Goal: Transaction & Acquisition: Purchase product/service

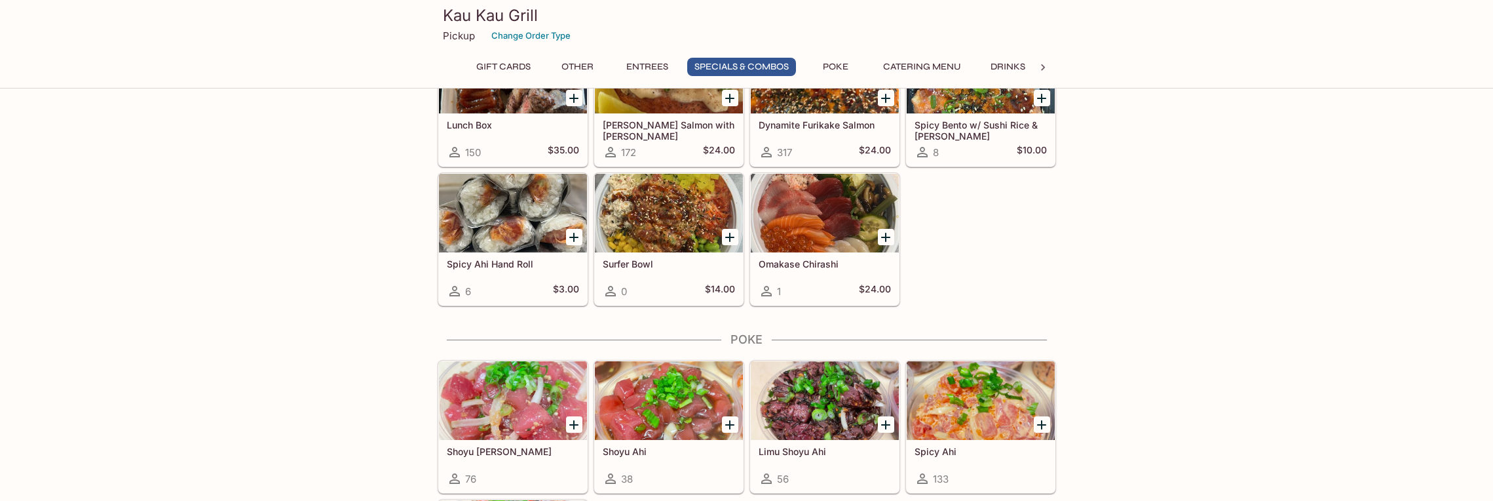
scroll to position [1712, 0]
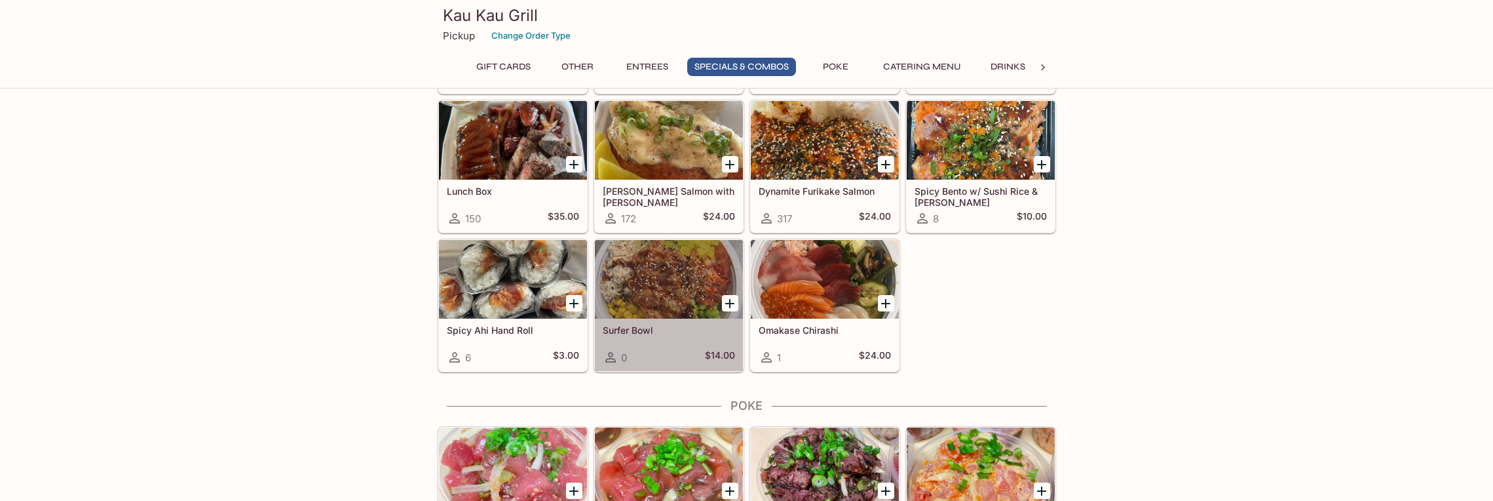
click at [663, 331] on h5 "Surfer Bowl" at bounding box center [669, 329] width 132 height 11
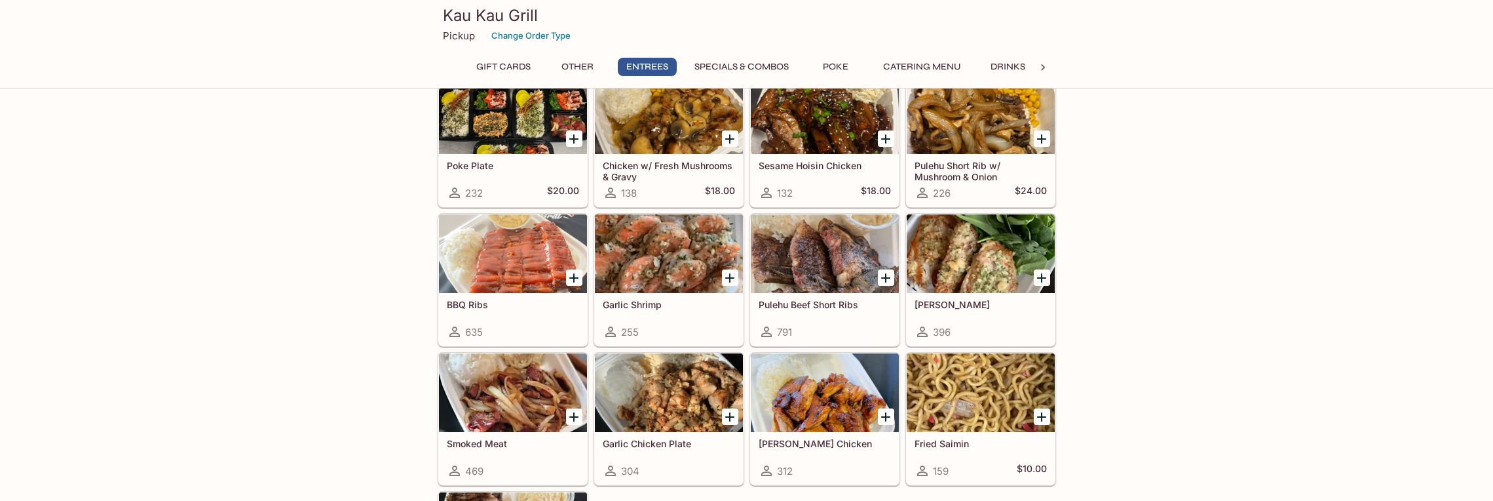
scroll to position [782, 0]
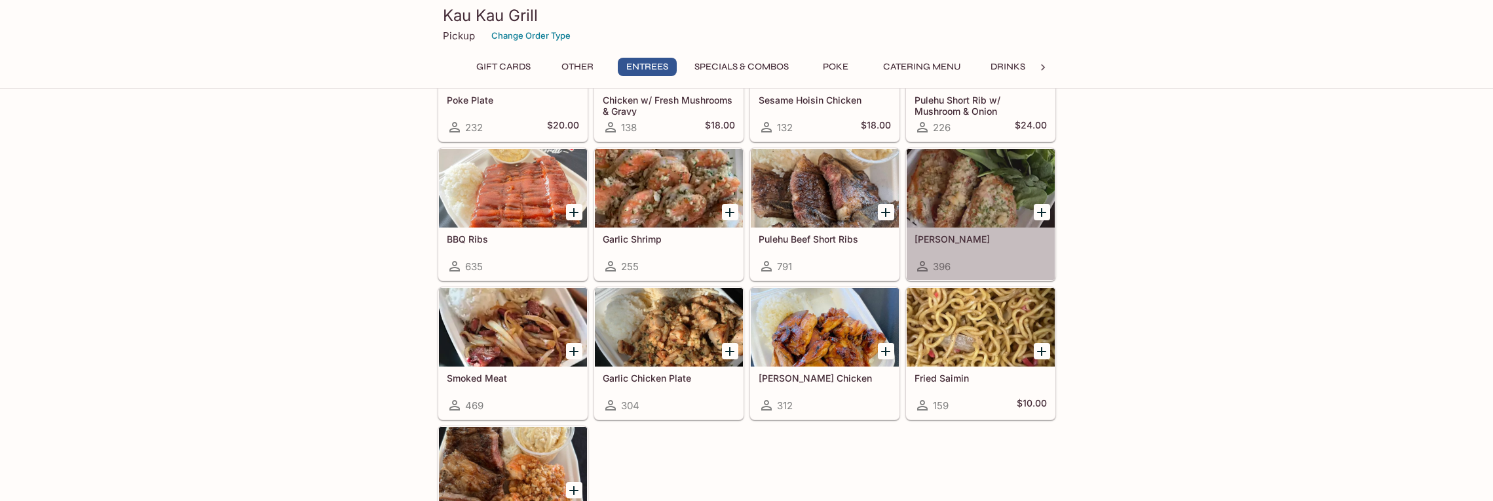
click at [982, 216] on div at bounding box center [981, 188] width 148 height 79
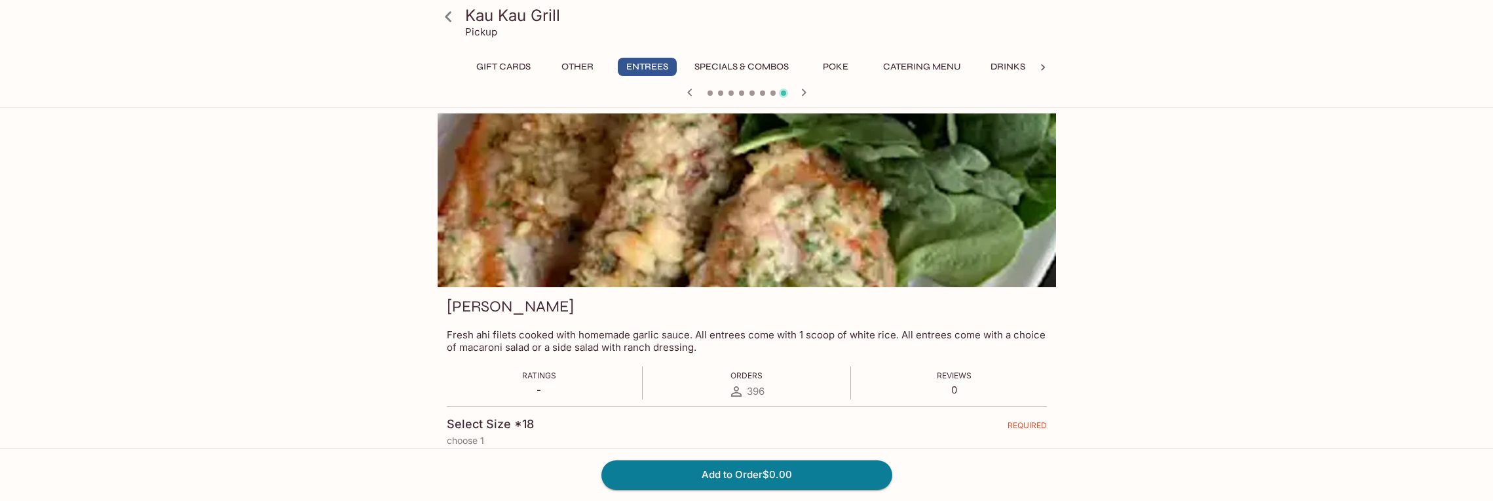
scroll to position [113, 0]
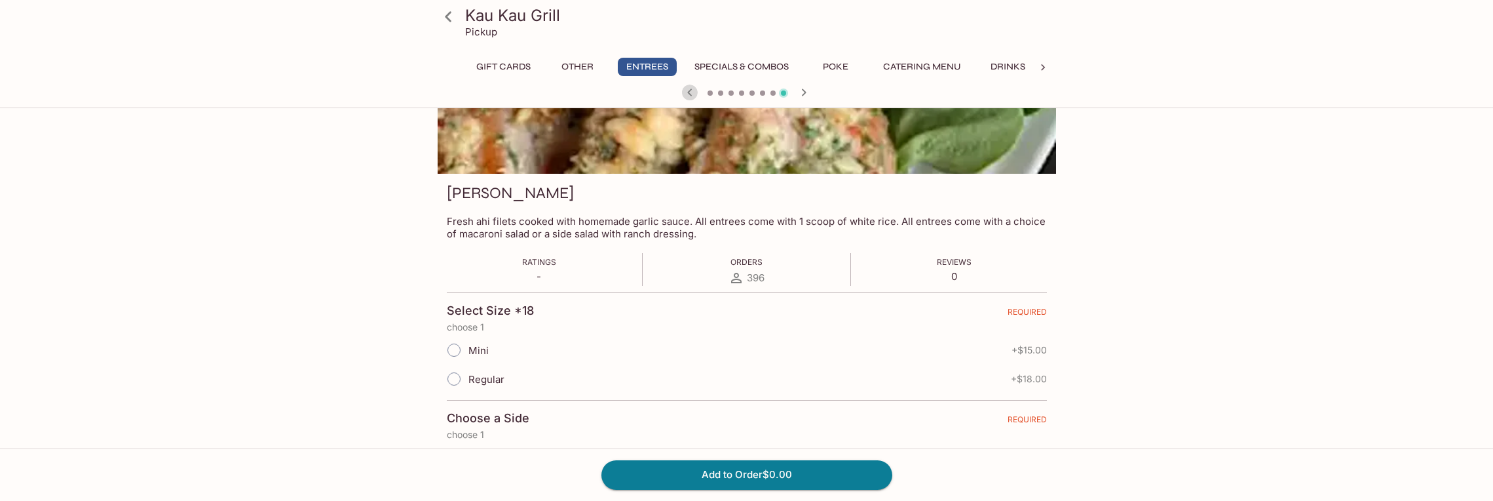
click at [691, 95] on icon "button" at bounding box center [689, 91] width 5 height 7
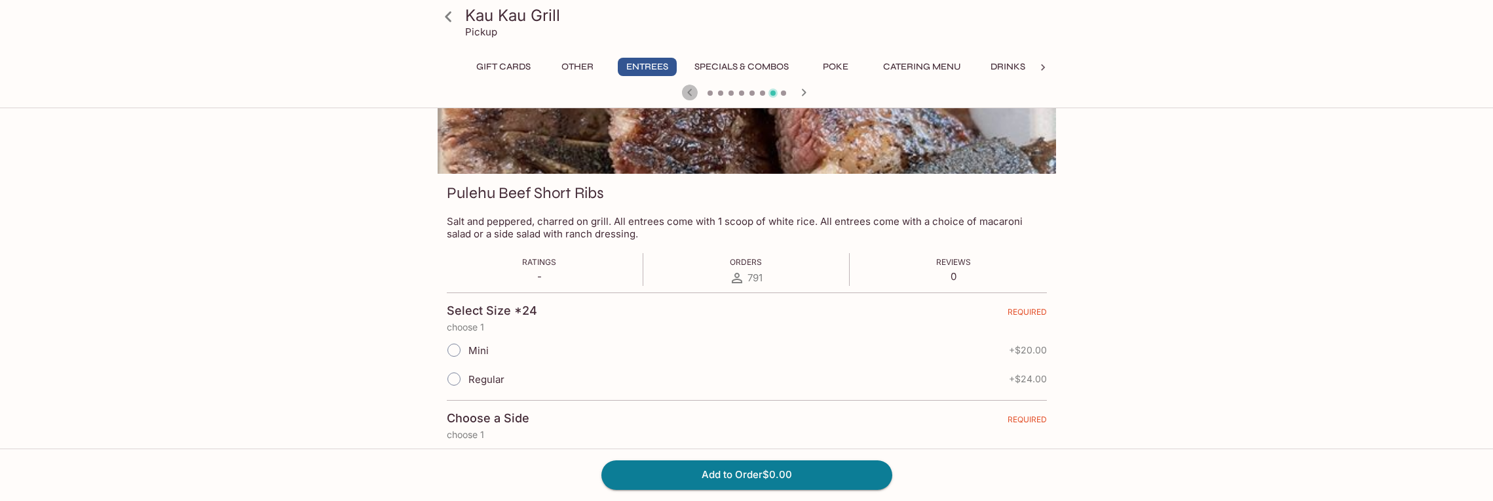
click at [691, 95] on icon "button" at bounding box center [690, 93] width 16 height 16
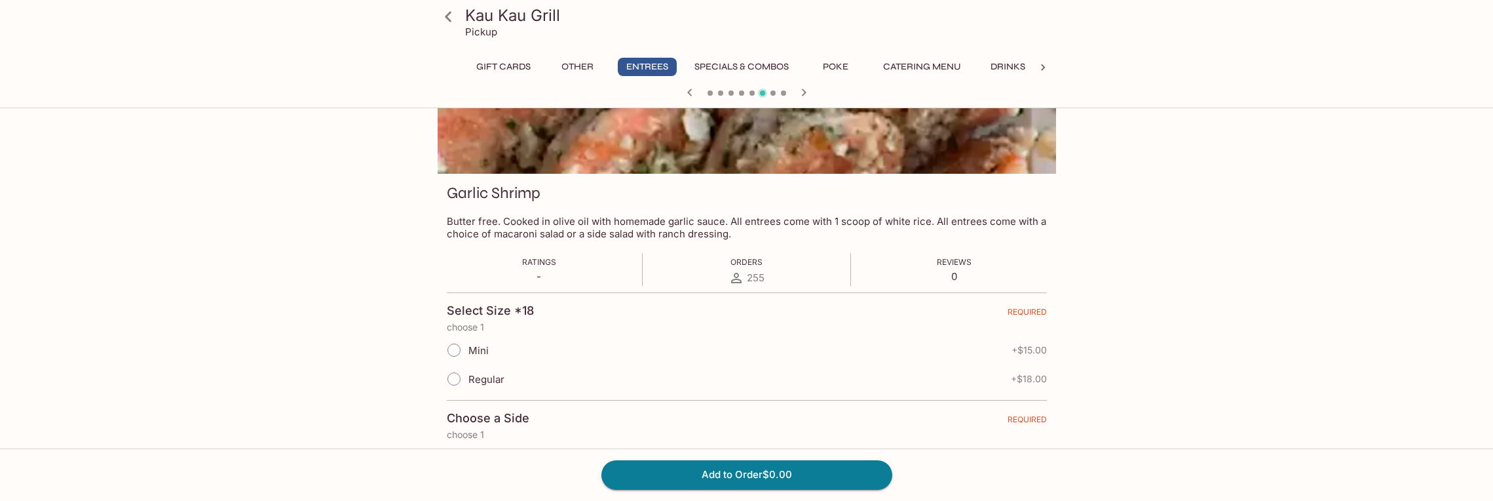
click at [701, 94] on div at bounding box center [746, 94] width 629 height 20
click at [689, 90] on icon "button" at bounding box center [690, 93] width 16 height 16
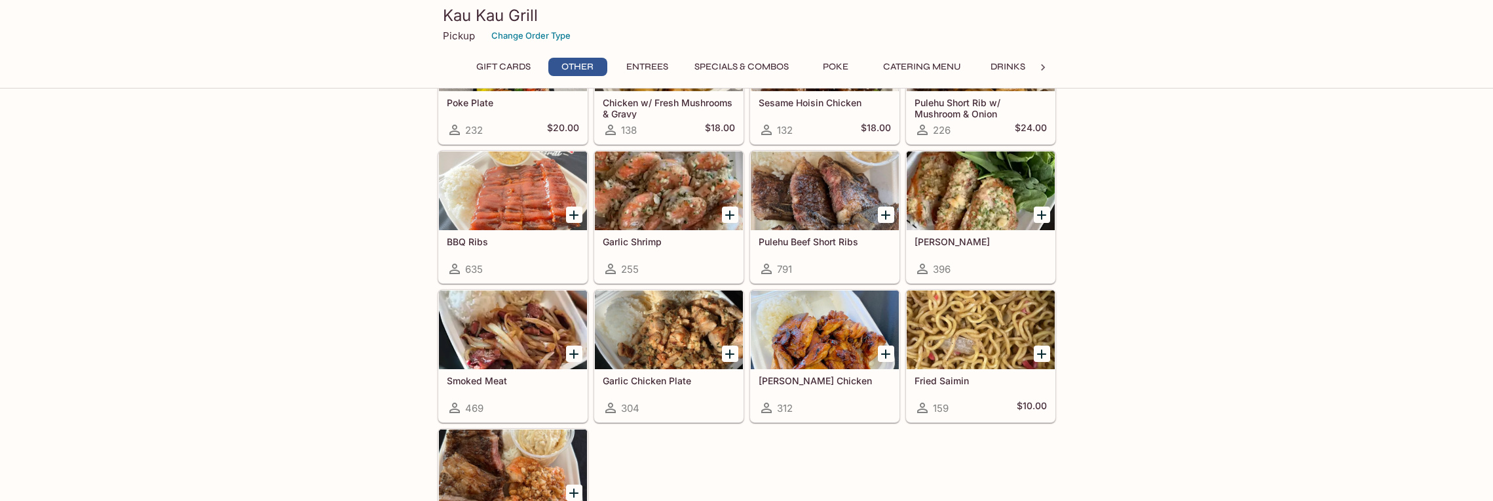
scroll to position [584, 0]
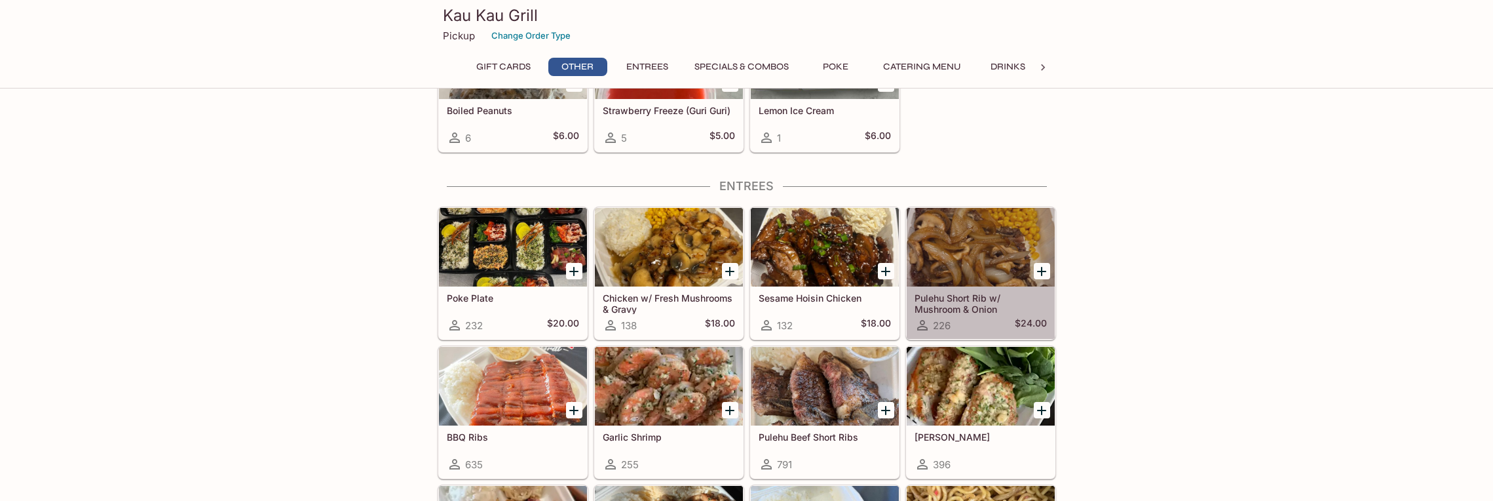
click at [966, 259] on div at bounding box center [981, 247] width 148 height 79
